Goal: Information Seeking & Learning: Learn about a topic

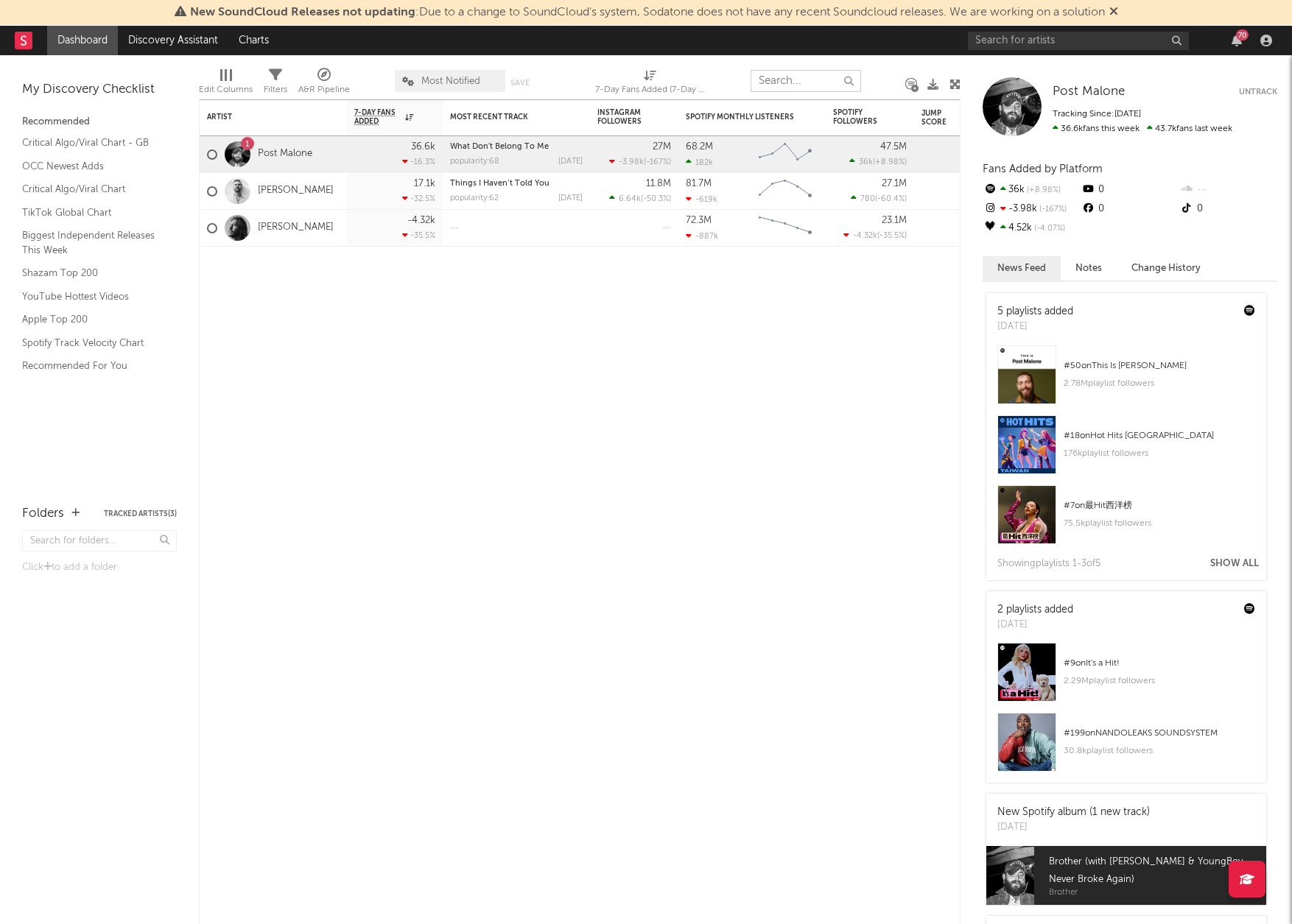
click at [776, 84] on input "text" at bounding box center [806, 81] width 110 height 22
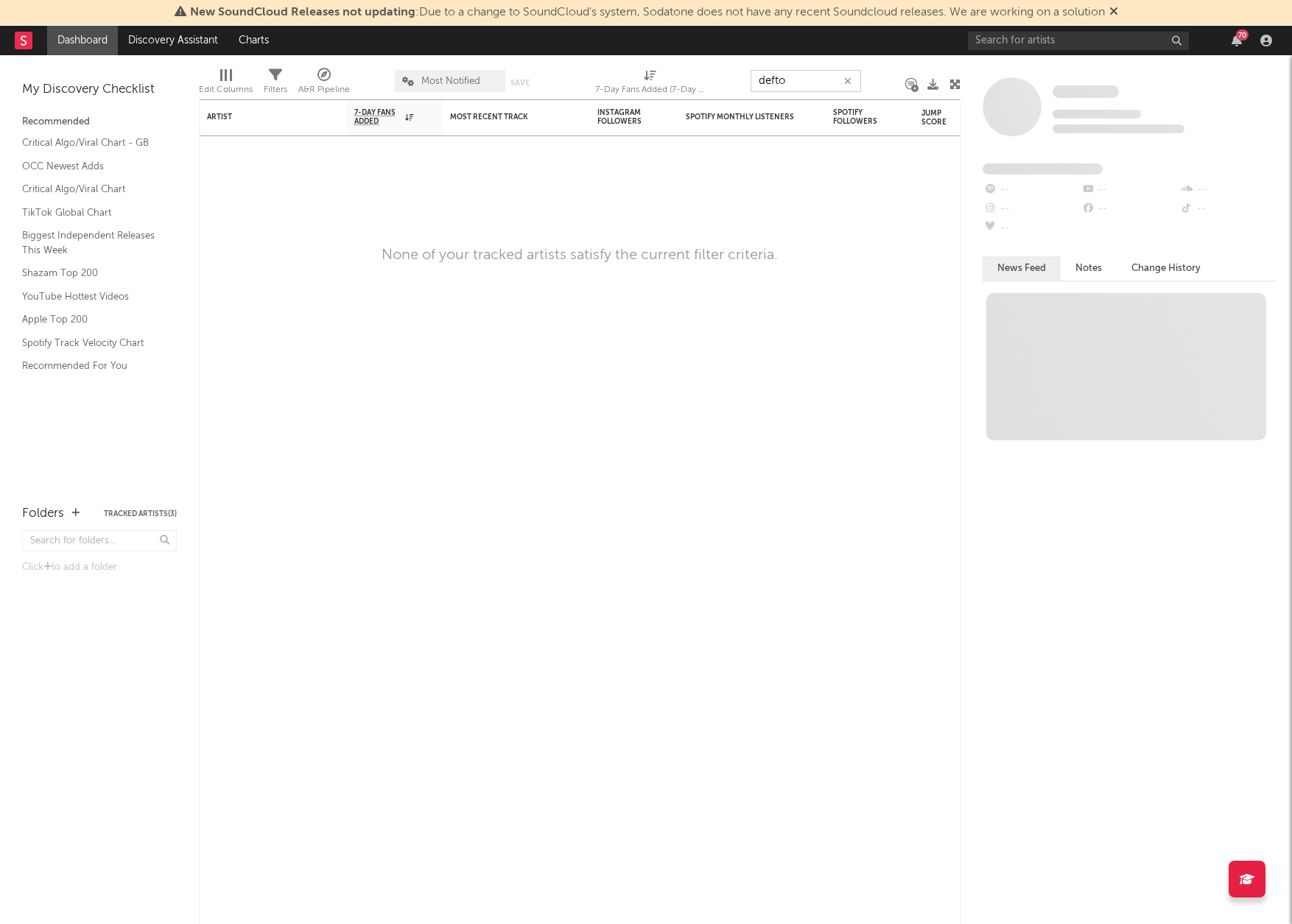
type input "defto"
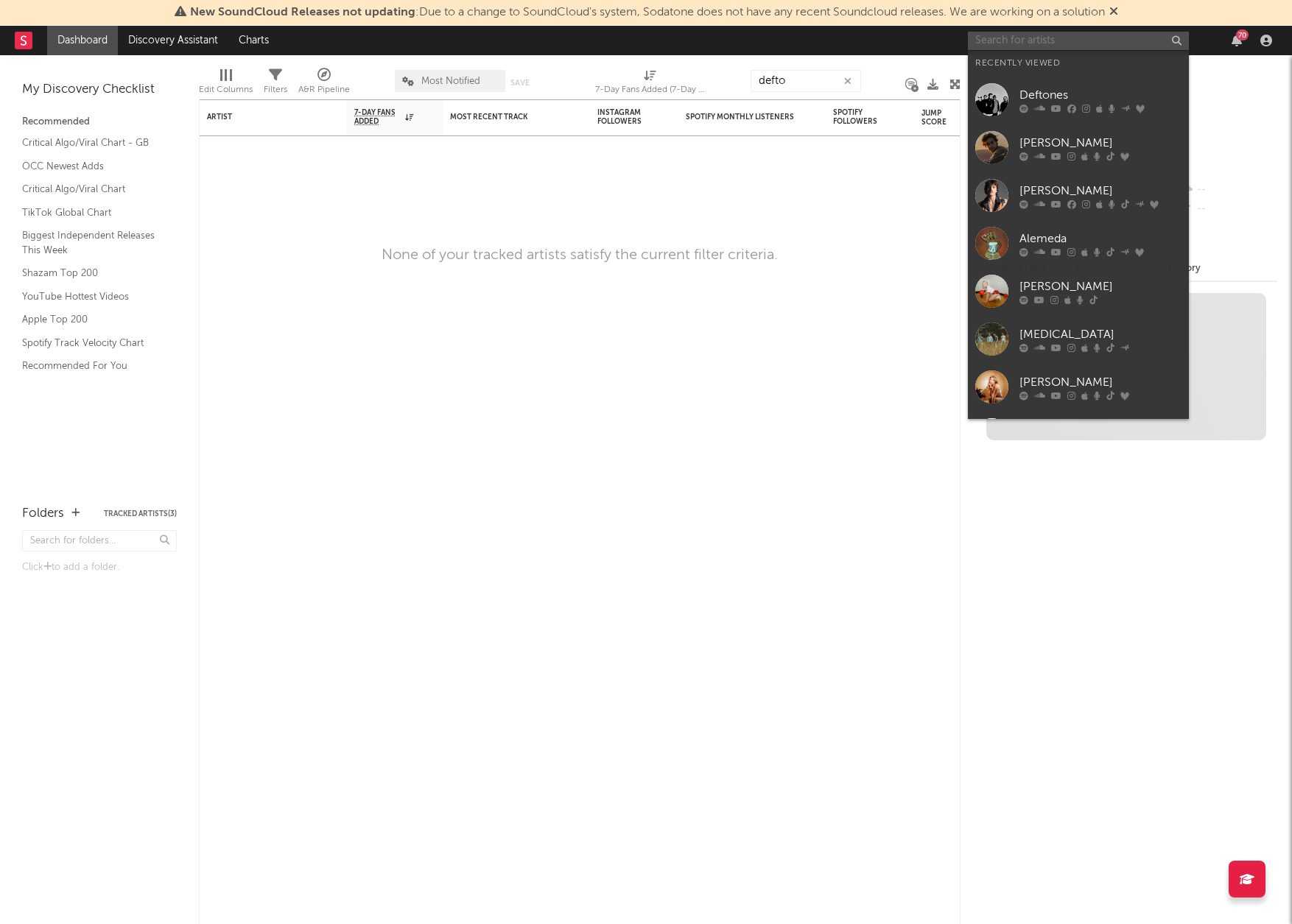
click at [1041, 41] on input "text" at bounding box center [1078, 41] width 221 height 18
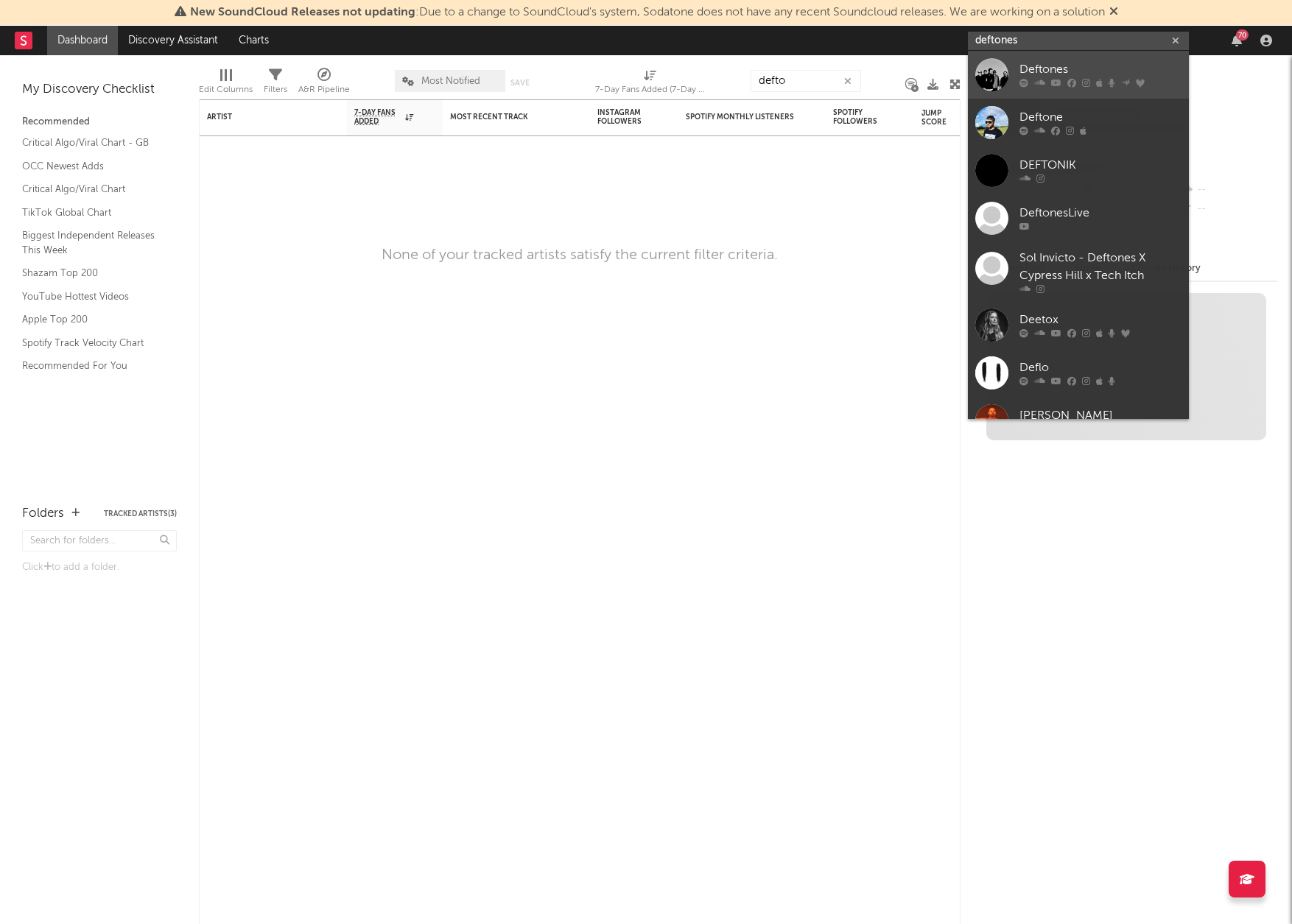
type input "deftones"
click at [1049, 72] on div "Deftones" at bounding box center [1100, 70] width 162 height 18
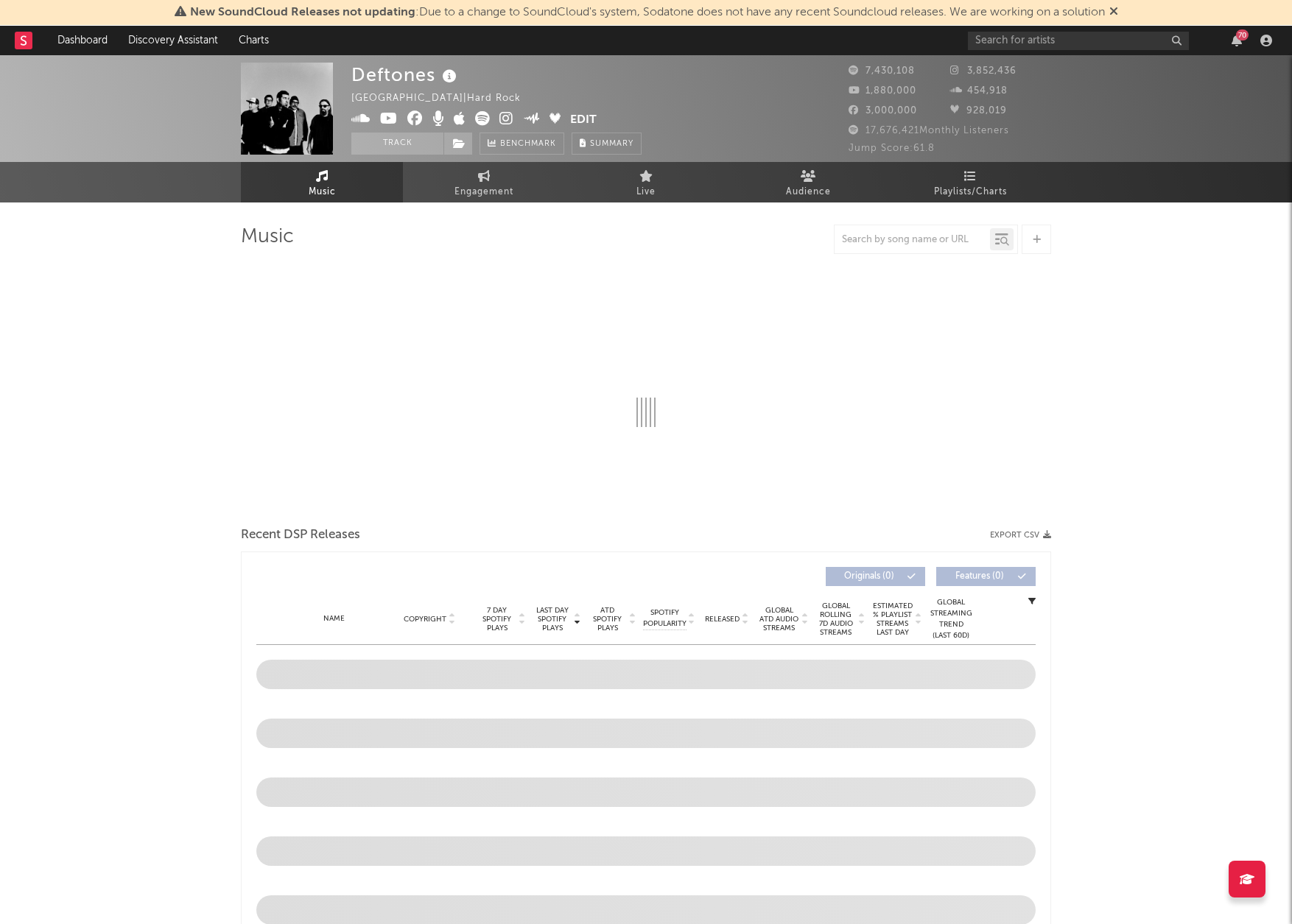
select select "6m"
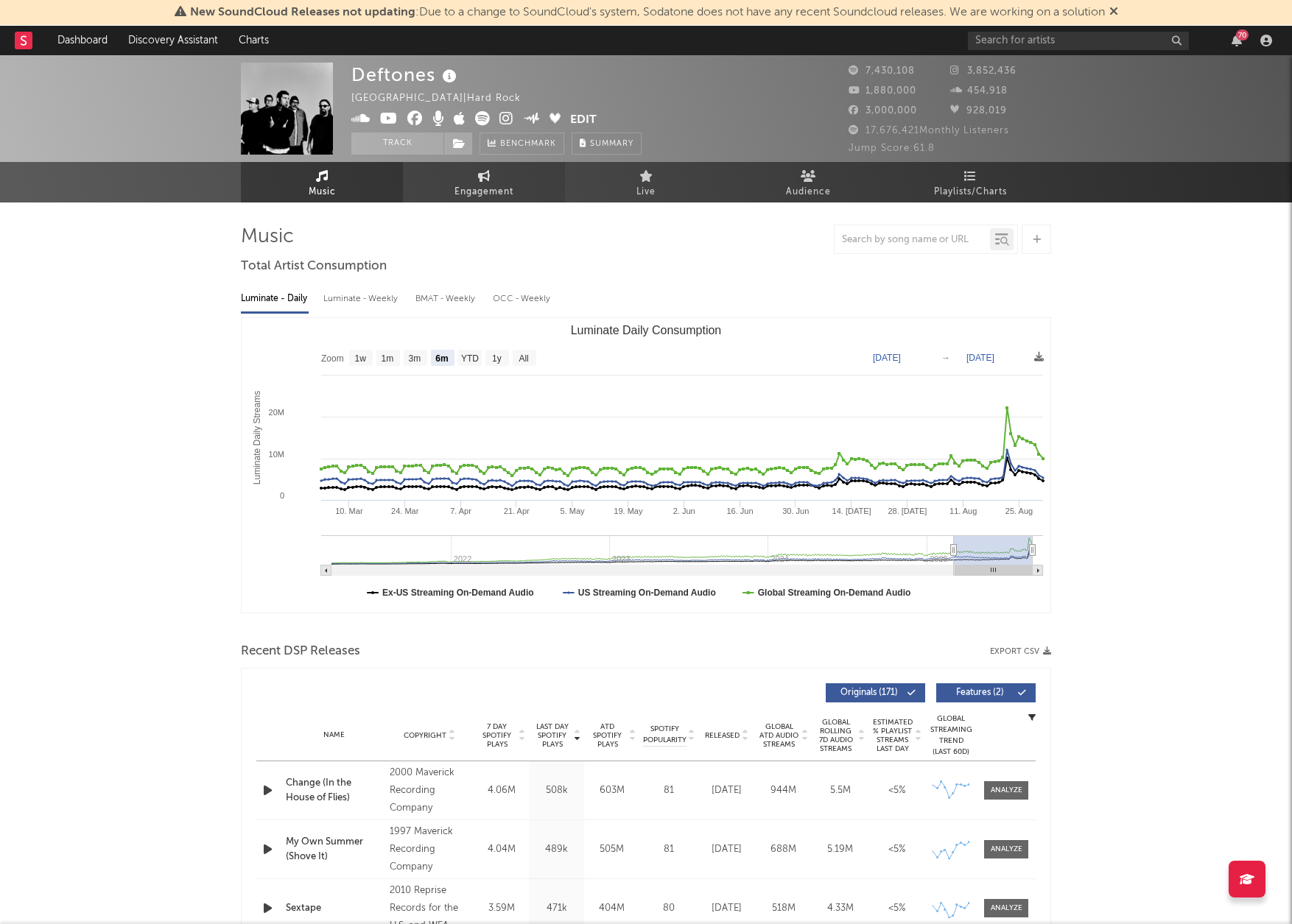
click at [475, 184] on span "Engagement" at bounding box center [484, 192] width 59 height 18
select select "1w"
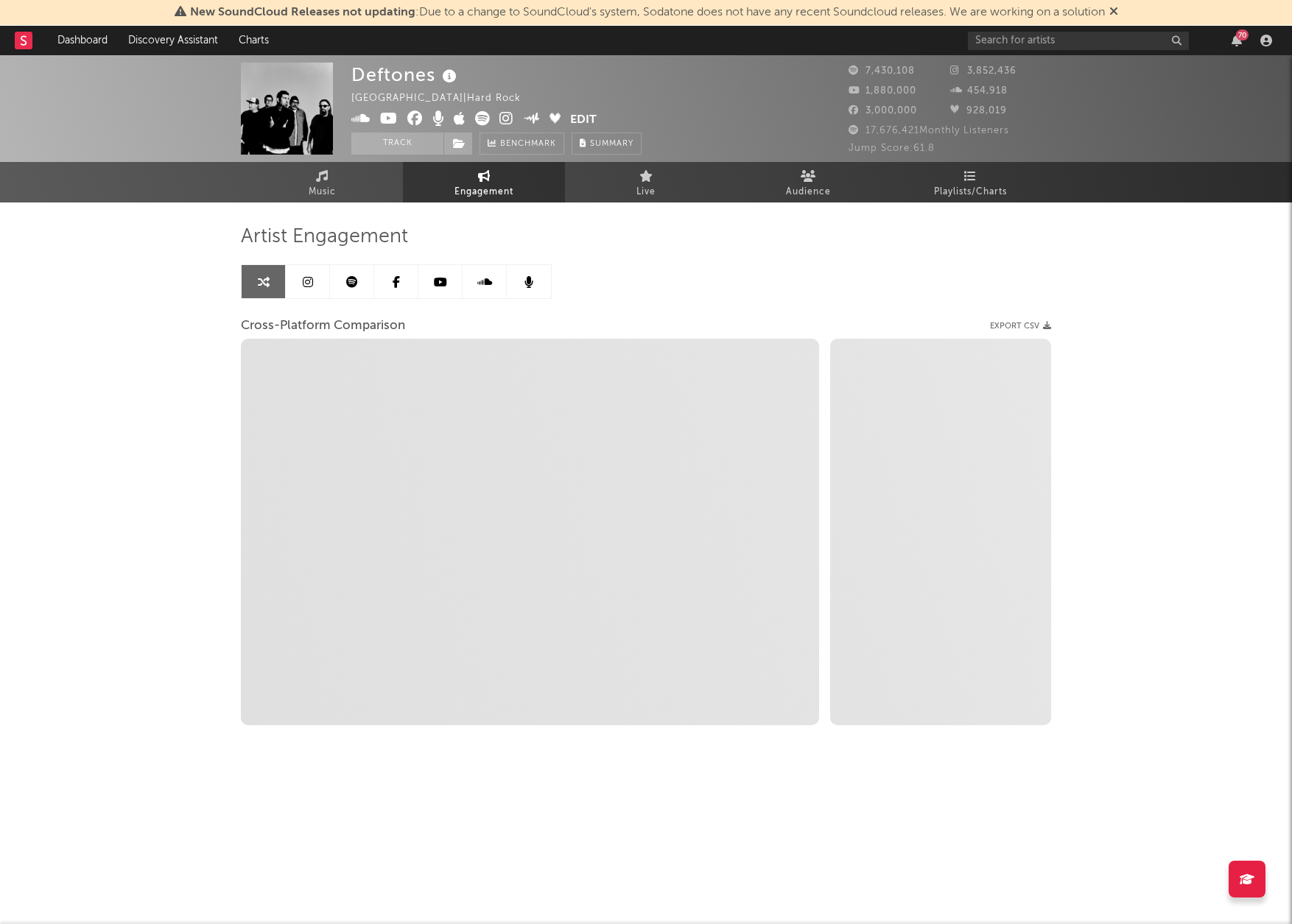
select select "1m"
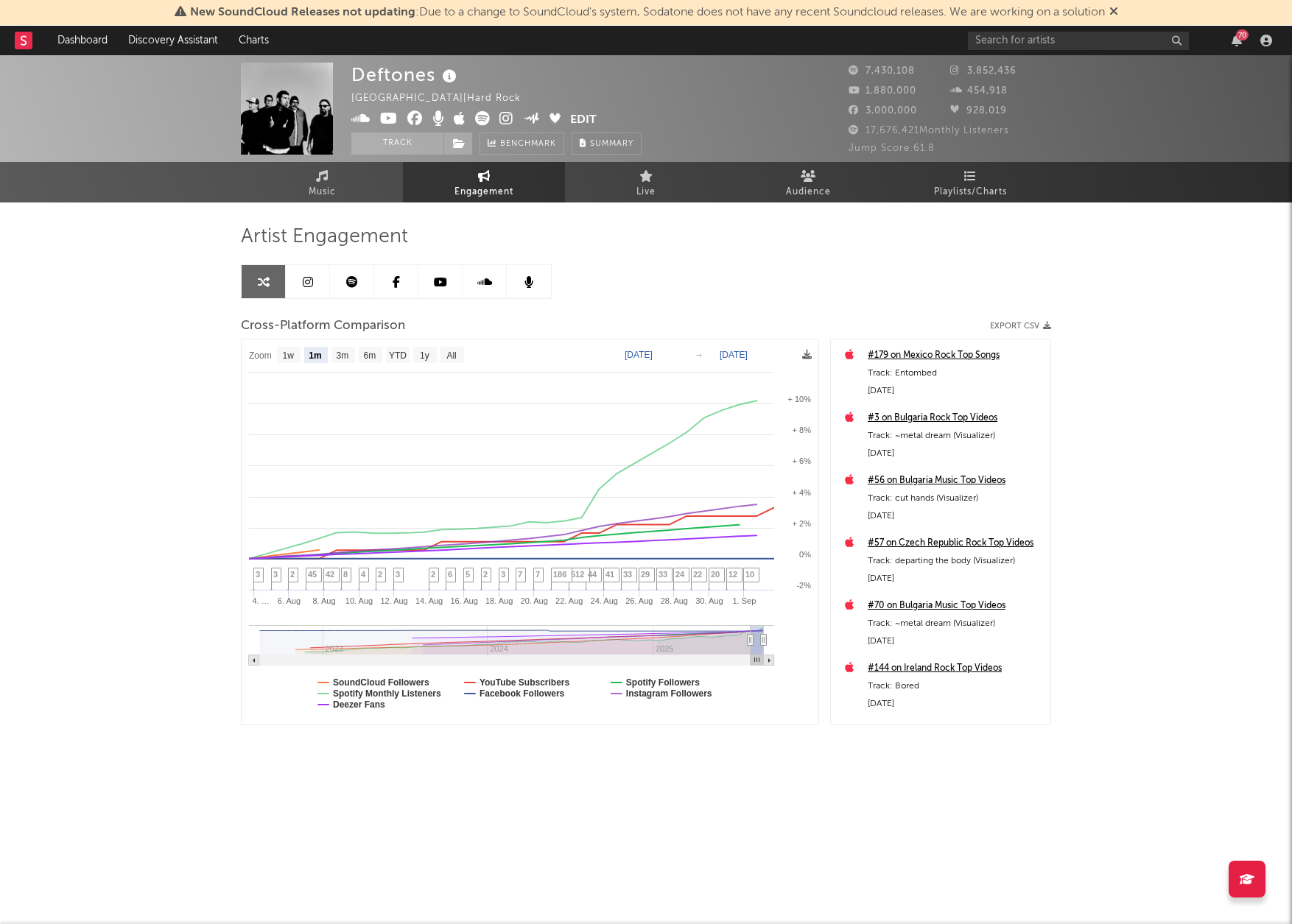
click at [630, 353] on text "[DATE]" at bounding box center [638, 354] width 28 height 10
click at [681, 350] on input "[DATE]" at bounding box center [646, 355] width 69 height 14
type input "[DATE]"
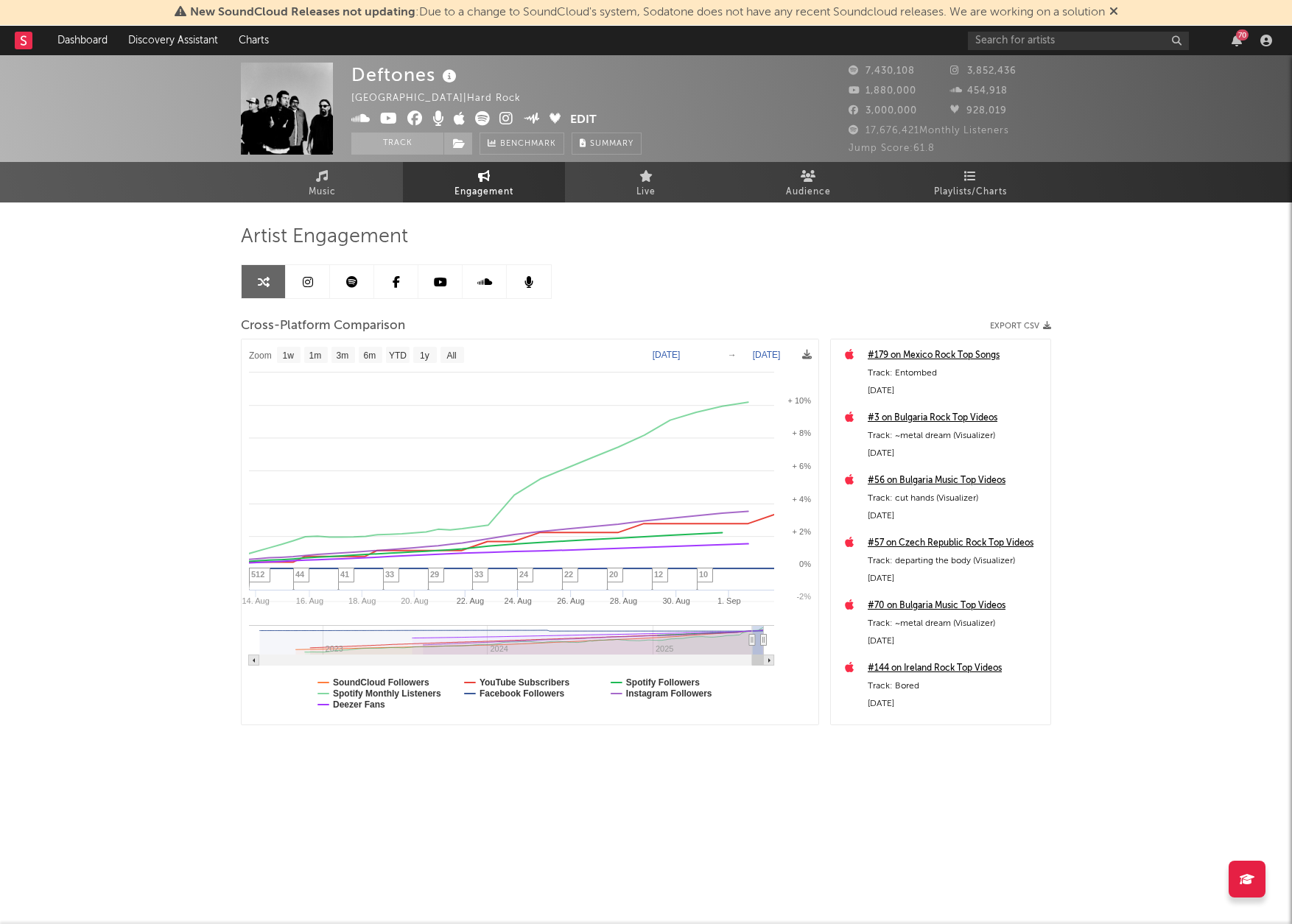
select select "1w"
